Goal: Register for event/course

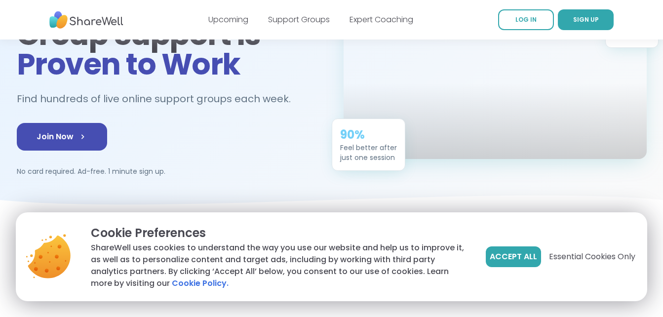
scroll to position [137, 0]
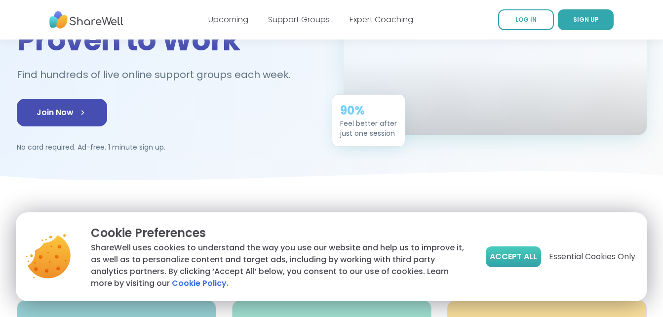
click at [518, 257] on span "Accept All" at bounding box center [513, 257] width 47 height 12
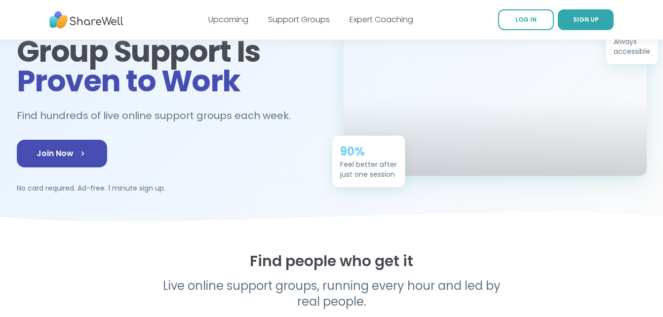
scroll to position [68, 0]
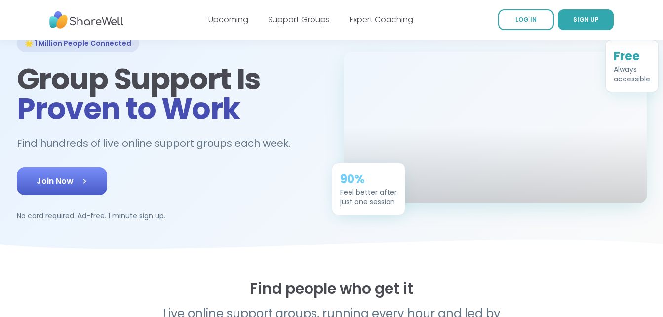
click at [84, 182] on icon at bounding box center [84, 181] width 3 height 5
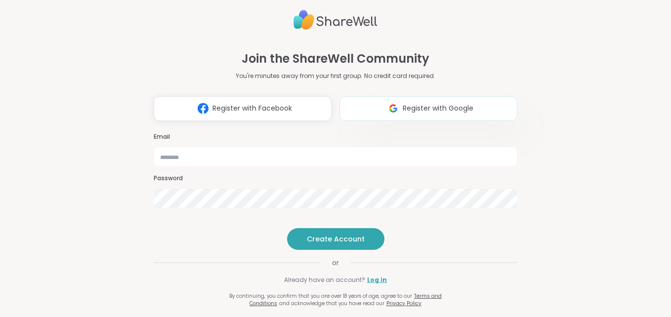
click at [384, 99] on img at bounding box center [393, 108] width 19 height 18
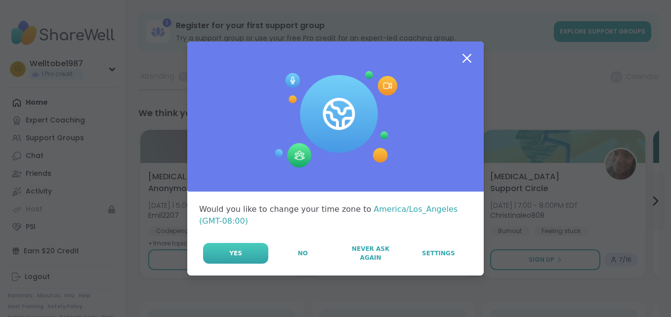
click at [253, 247] on button "Yes" at bounding box center [235, 253] width 65 height 21
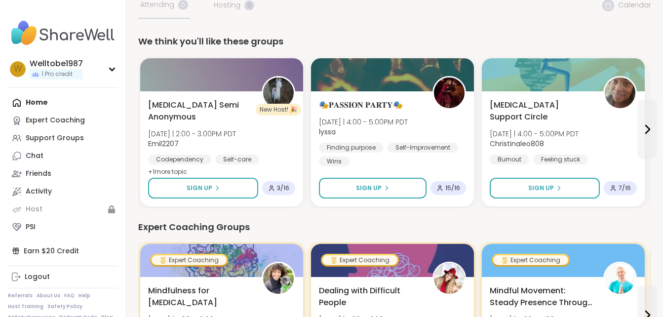
scroll to position [84, 0]
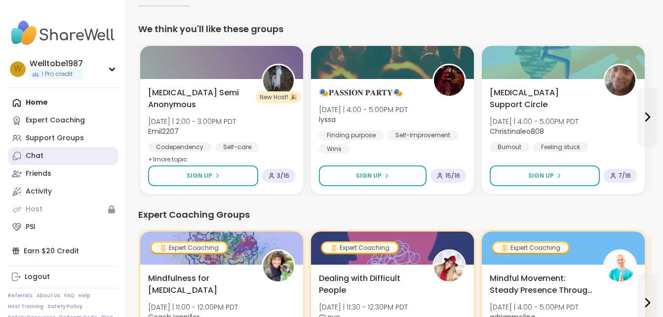
click at [51, 159] on link "Chat" at bounding box center [63, 156] width 110 height 18
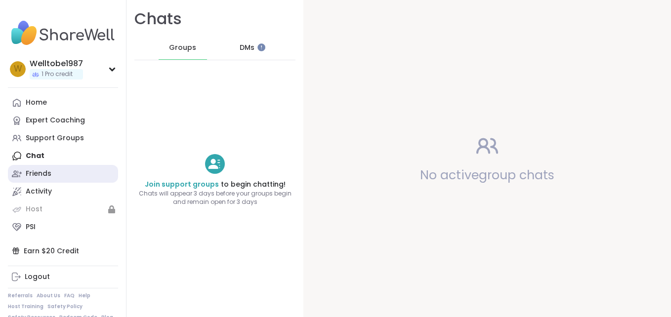
click at [47, 174] on div "Friends" at bounding box center [39, 174] width 26 height 10
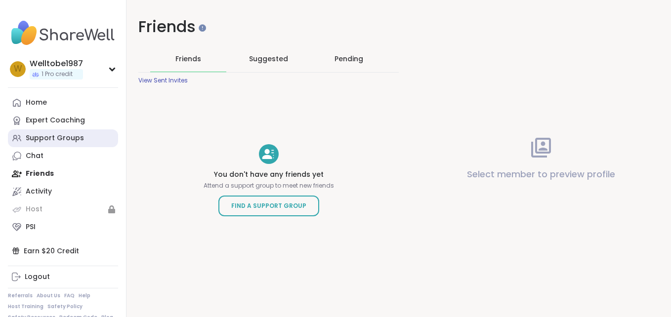
click at [59, 136] on div "Support Groups" at bounding box center [55, 138] width 58 height 10
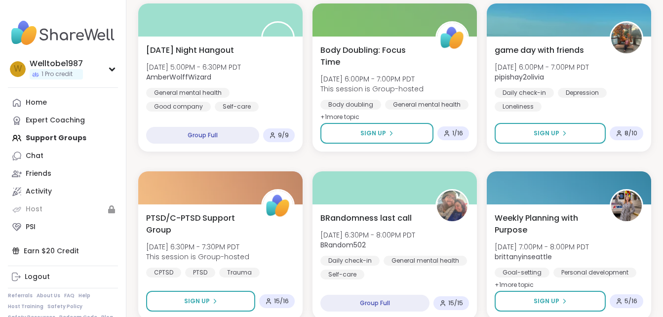
scroll to position [1596, 0]
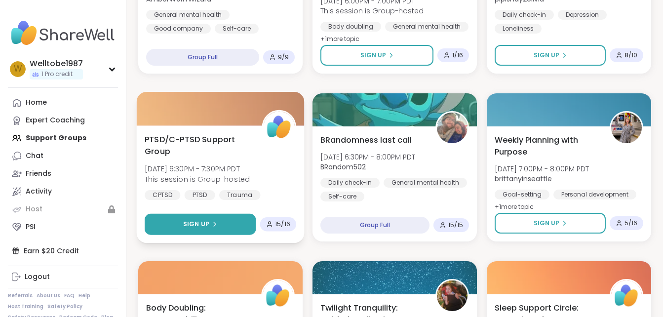
click at [237, 227] on button "Sign Up" at bounding box center [200, 224] width 111 height 21
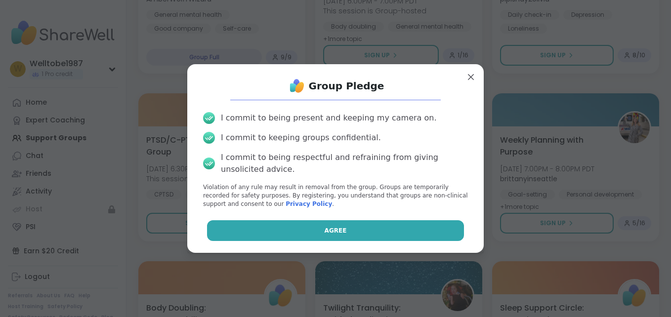
click at [287, 231] on button "Agree" at bounding box center [335, 230] width 257 height 21
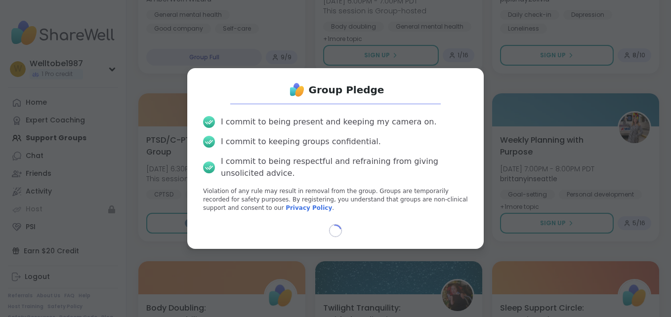
select select "**"
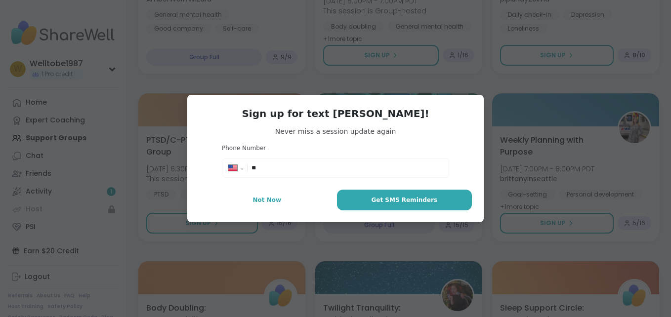
click at [323, 169] on input "**" at bounding box center [346, 168] width 191 height 10
click at [323, 169] on input "*****" at bounding box center [346, 168] width 191 height 10
type input "**********"
click at [378, 192] on button "Get SMS Reminders" at bounding box center [404, 200] width 135 height 21
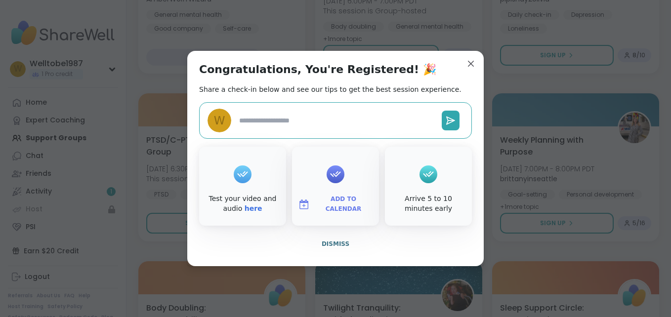
click at [260, 122] on textarea at bounding box center [336, 121] width 202 height 18
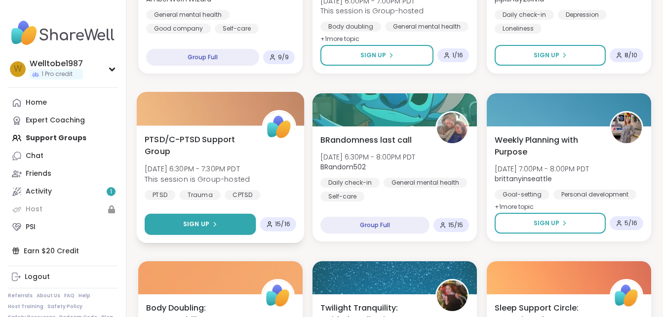
click at [235, 232] on button "Sign Up" at bounding box center [200, 224] width 111 height 21
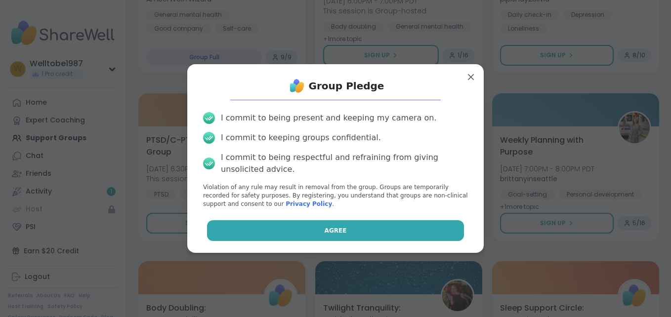
click at [351, 233] on button "Agree" at bounding box center [335, 230] width 257 height 21
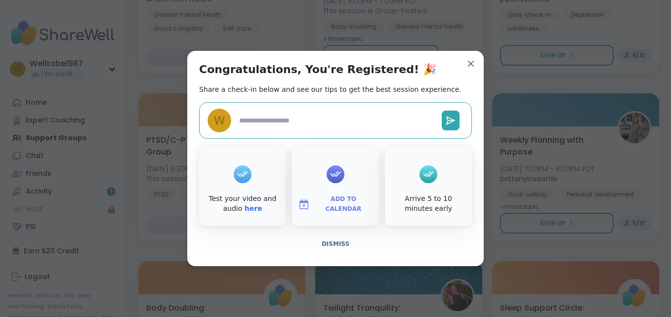
type textarea "*"
click at [327, 243] on span "Dismiss" at bounding box center [335, 243] width 28 height 7
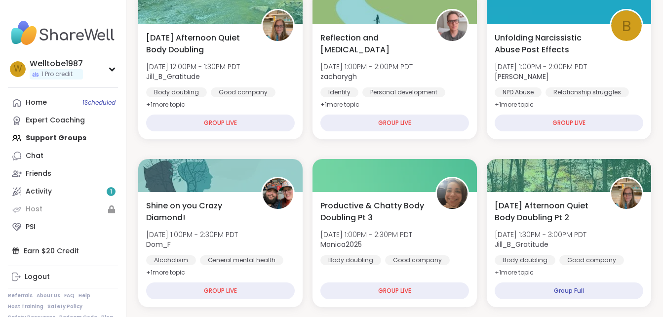
scroll to position [0, 0]
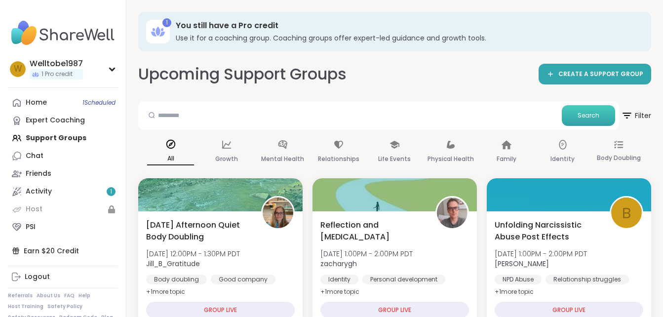
click at [595, 119] on span "Search" at bounding box center [589, 115] width 22 height 9
click at [408, 111] on input "text" at bounding box center [350, 115] width 416 height 20
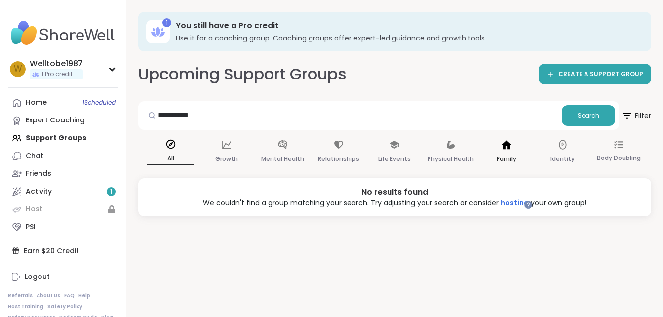
click at [490, 143] on div "Family" at bounding box center [506, 152] width 47 height 37
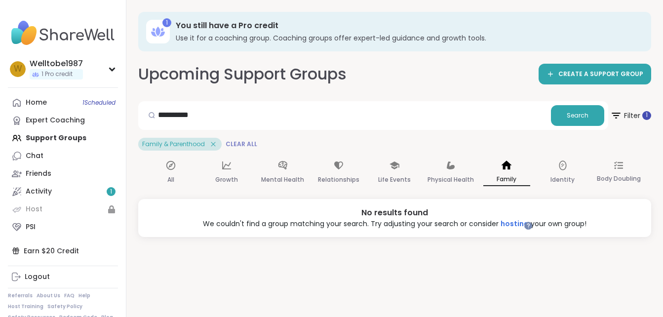
click at [239, 142] on span "Clear All" at bounding box center [242, 144] width 32 height 8
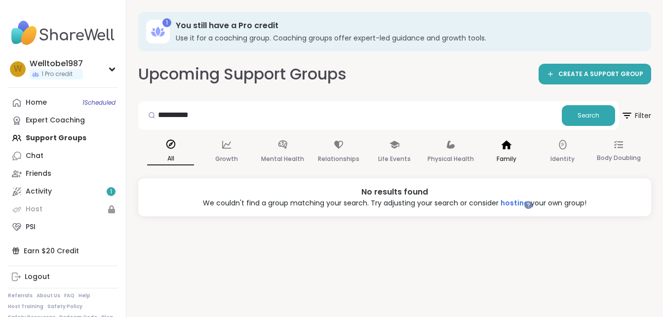
click at [518, 144] on div "Family" at bounding box center [506, 152] width 47 height 37
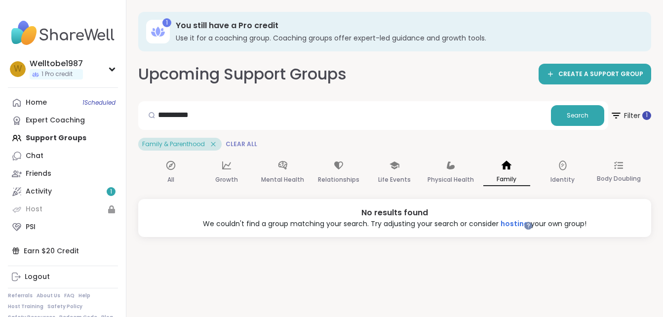
click at [233, 145] on span "Clear All" at bounding box center [242, 144] width 32 height 8
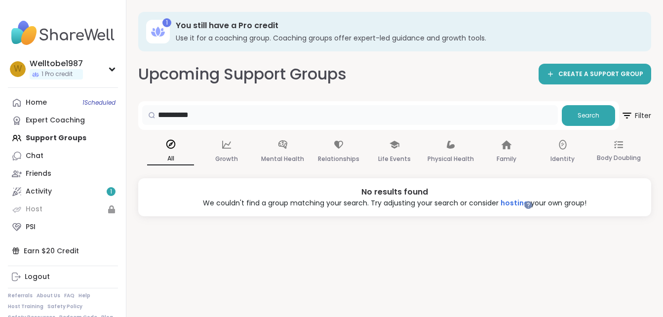
click at [484, 112] on input "**********" at bounding box center [350, 115] width 416 height 20
type input "*"
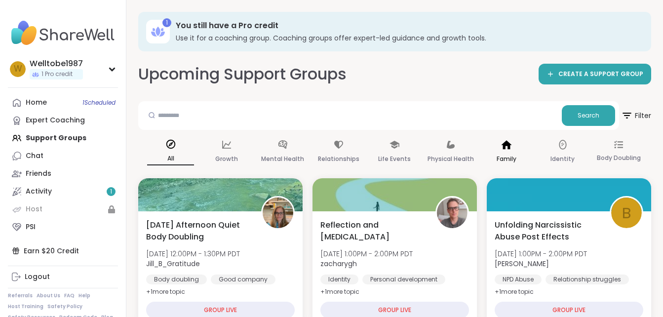
click at [511, 148] on icon at bounding box center [506, 144] width 11 height 11
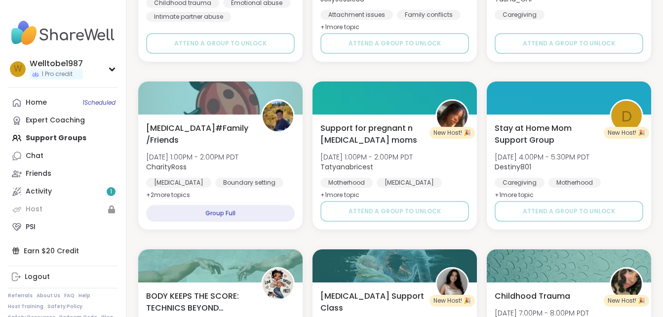
scroll to position [296, 0]
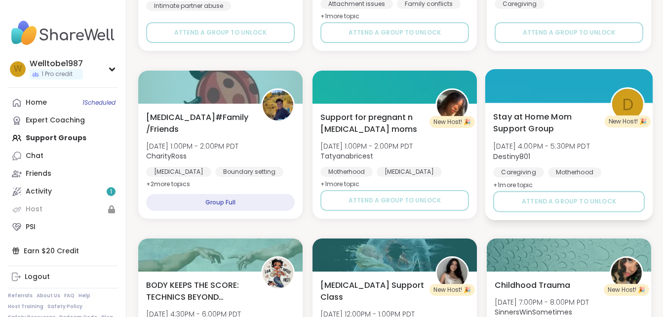
click at [519, 132] on span "Stay at Home Mom Support Group" at bounding box center [546, 123] width 106 height 24
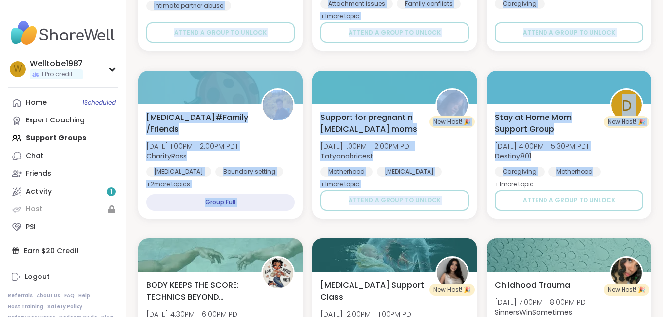
drag, startPoint x: 670, startPoint y: 149, endPoint x: 670, endPoint y: 182, distance: 33.1
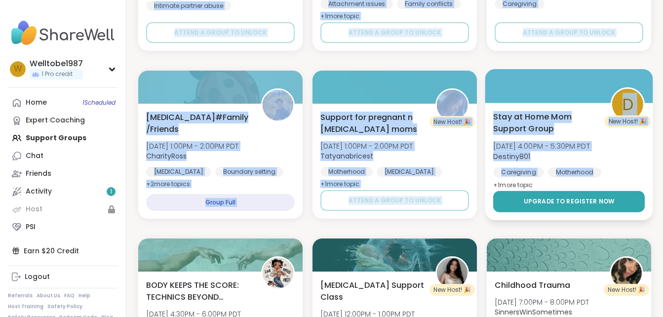
click at [611, 209] on button "Upgrade to register now" at bounding box center [569, 201] width 152 height 21
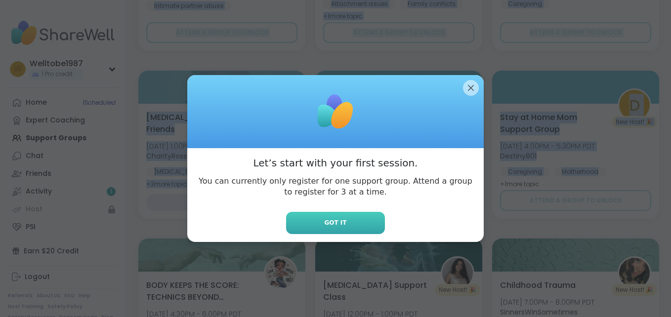
click at [370, 217] on button "Got it" at bounding box center [335, 223] width 99 height 22
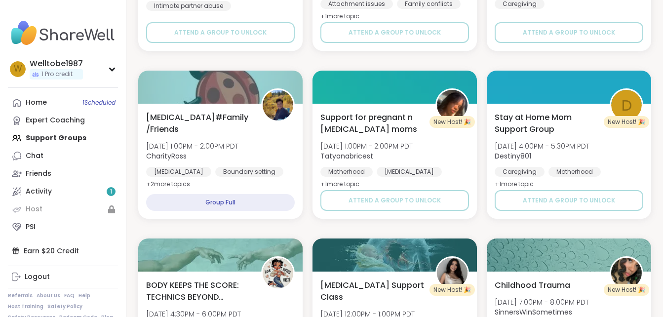
click at [92, 46] on img at bounding box center [63, 33] width 110 height 35
